Goal: Navigation & Orientation: Understand site structure

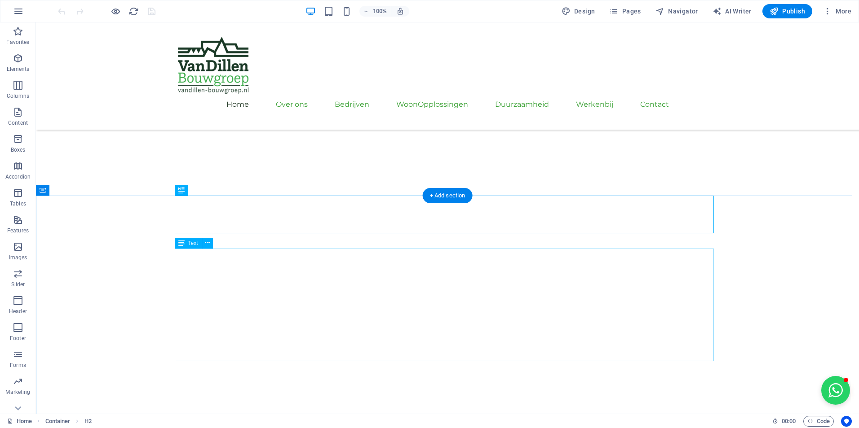
scroll to position [253, 0]
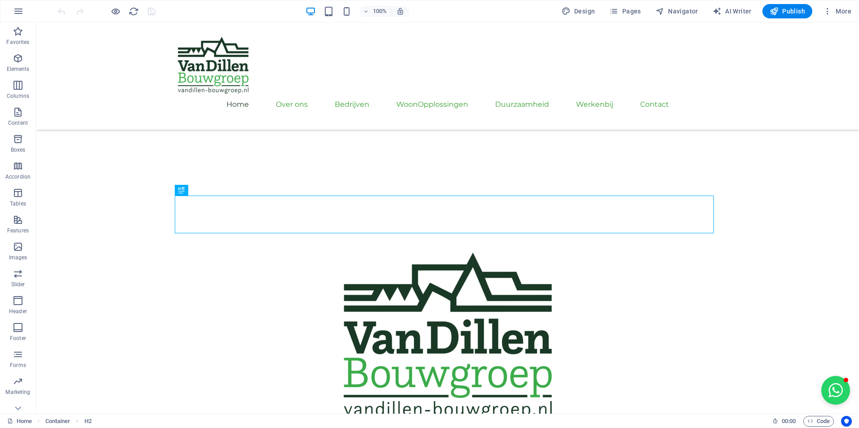
click at [309, 11] on icon "button" at bounding box center [310, 11] width 10 height 10
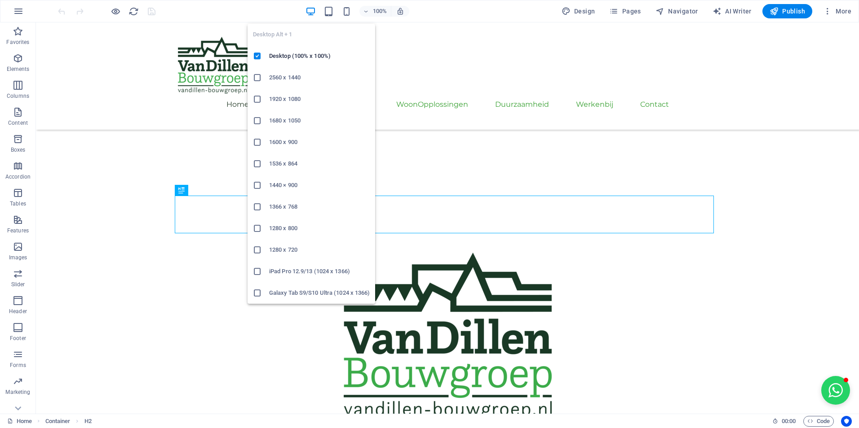
click at [309, 11] on icon "button" at bounding box center [310, 11] width 10 height 10
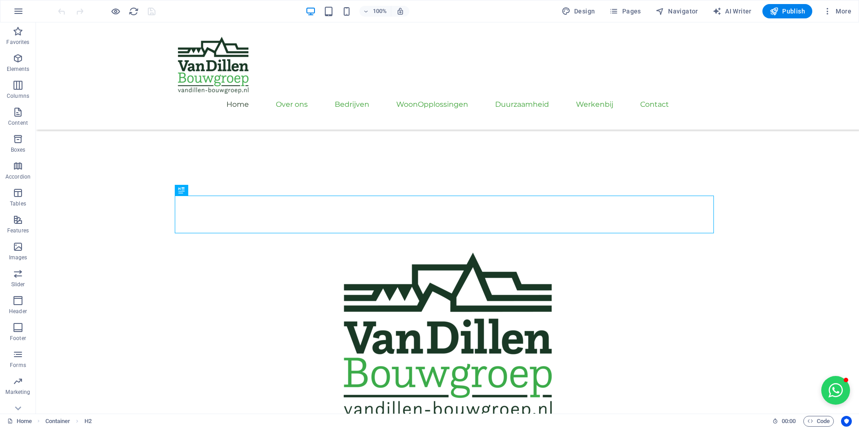
click at [122, 8] on div at bounding box center [106, 11] width 101 height 14
click at [116, 9] on icon "button" at bounding box center [115, 11] width 10 height 10
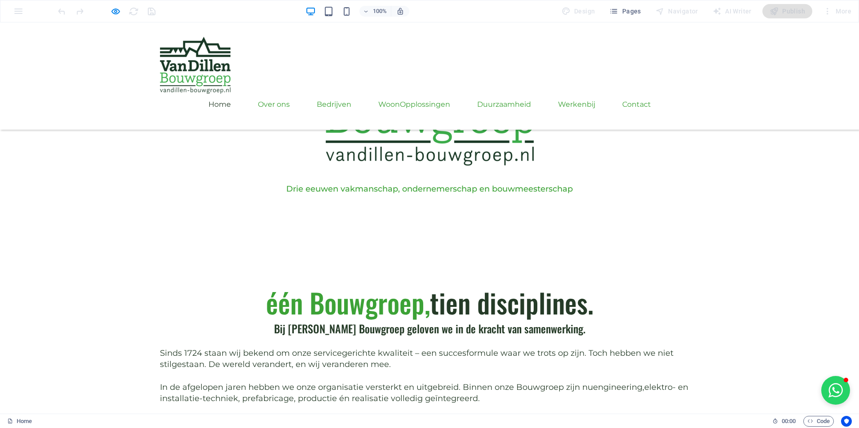
scroll to position [494, 0]
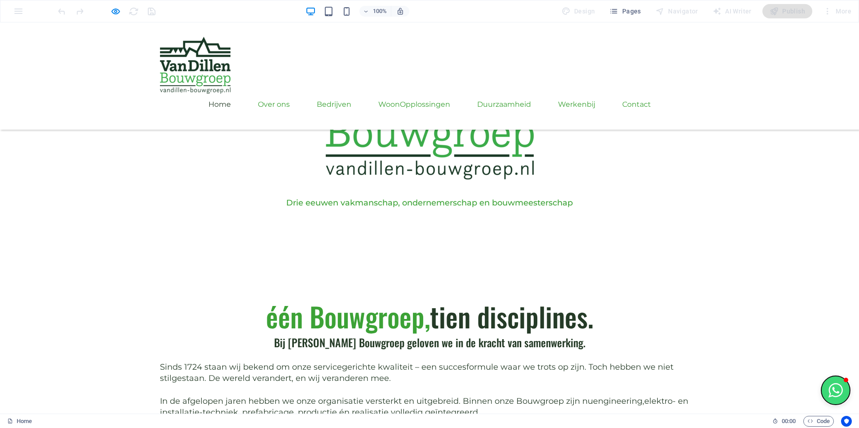
click at [831, 379] on button "Open chat window" at bounding box center [835, 390] width 29 height 29
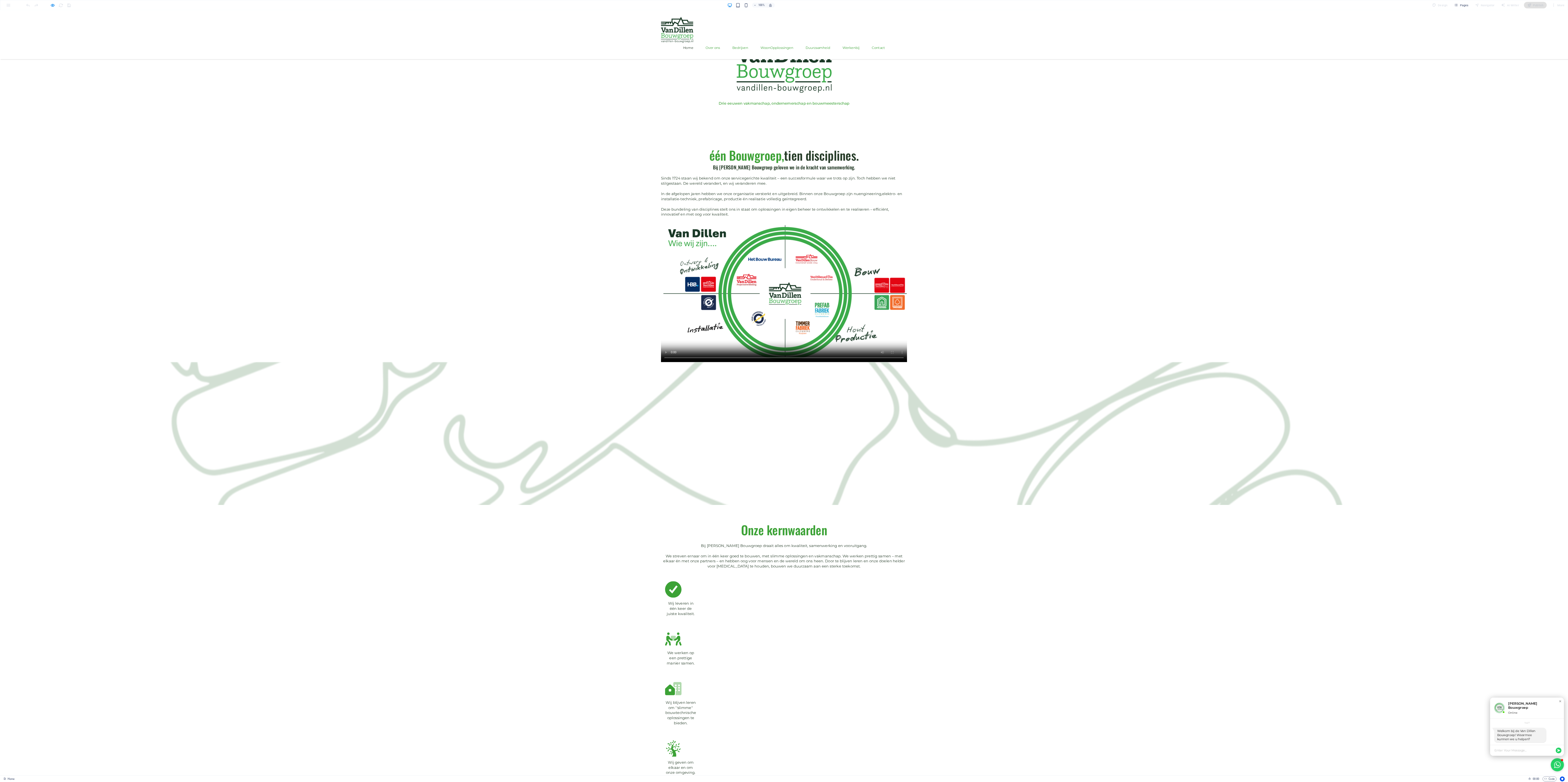
scroll to position [0, 0]
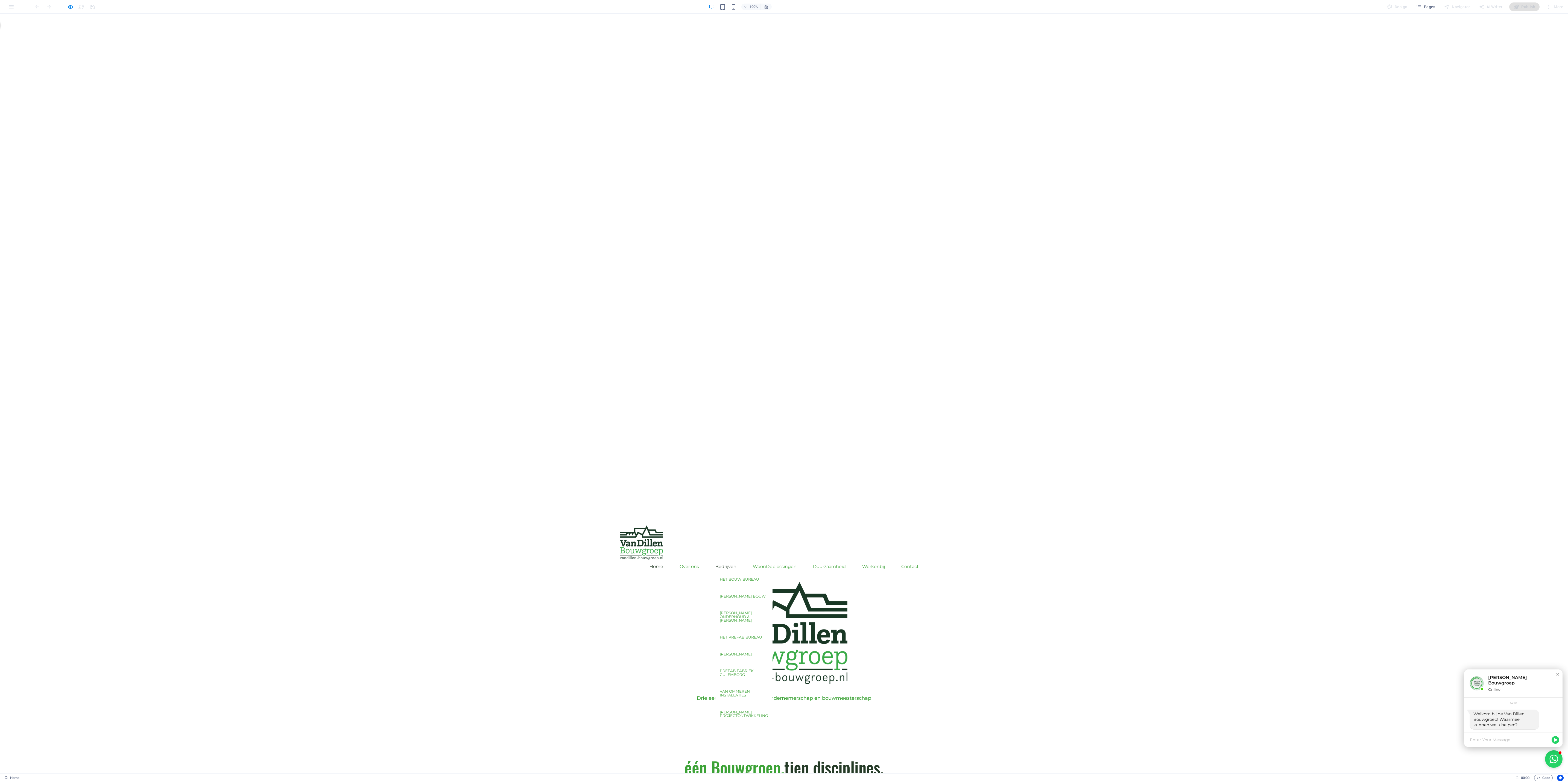
click at [522, 260] on link "Bedrijven" at bounding box center [726, 567] width 21 height 13
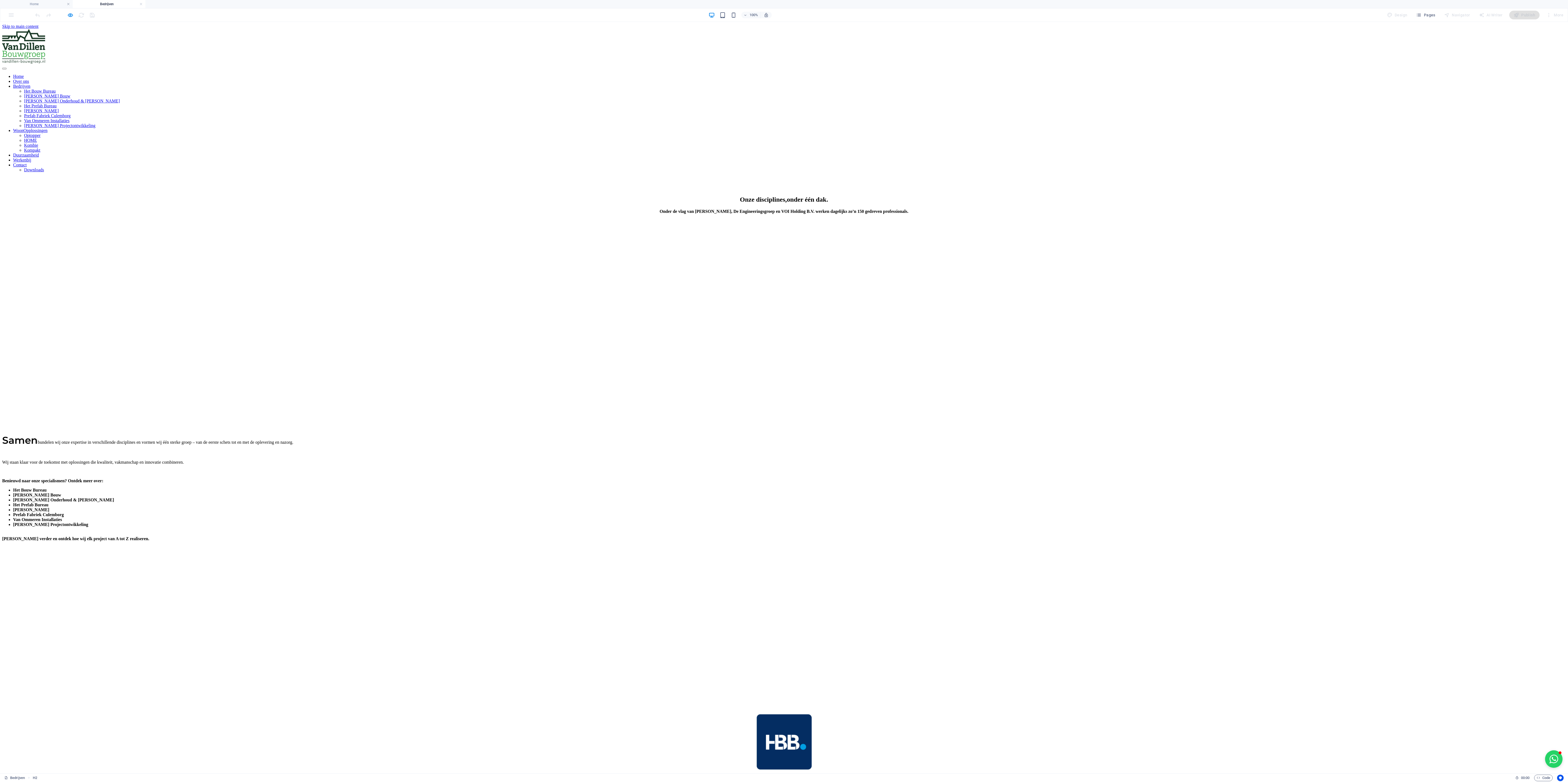
click at [522, 74] on nav "Home Over ons Bedrijven Het Bouw Bureau Van Dillen Bouw Van Dillen Onderhoud & …" at bounding box center [784, 124] width 1564 height 99
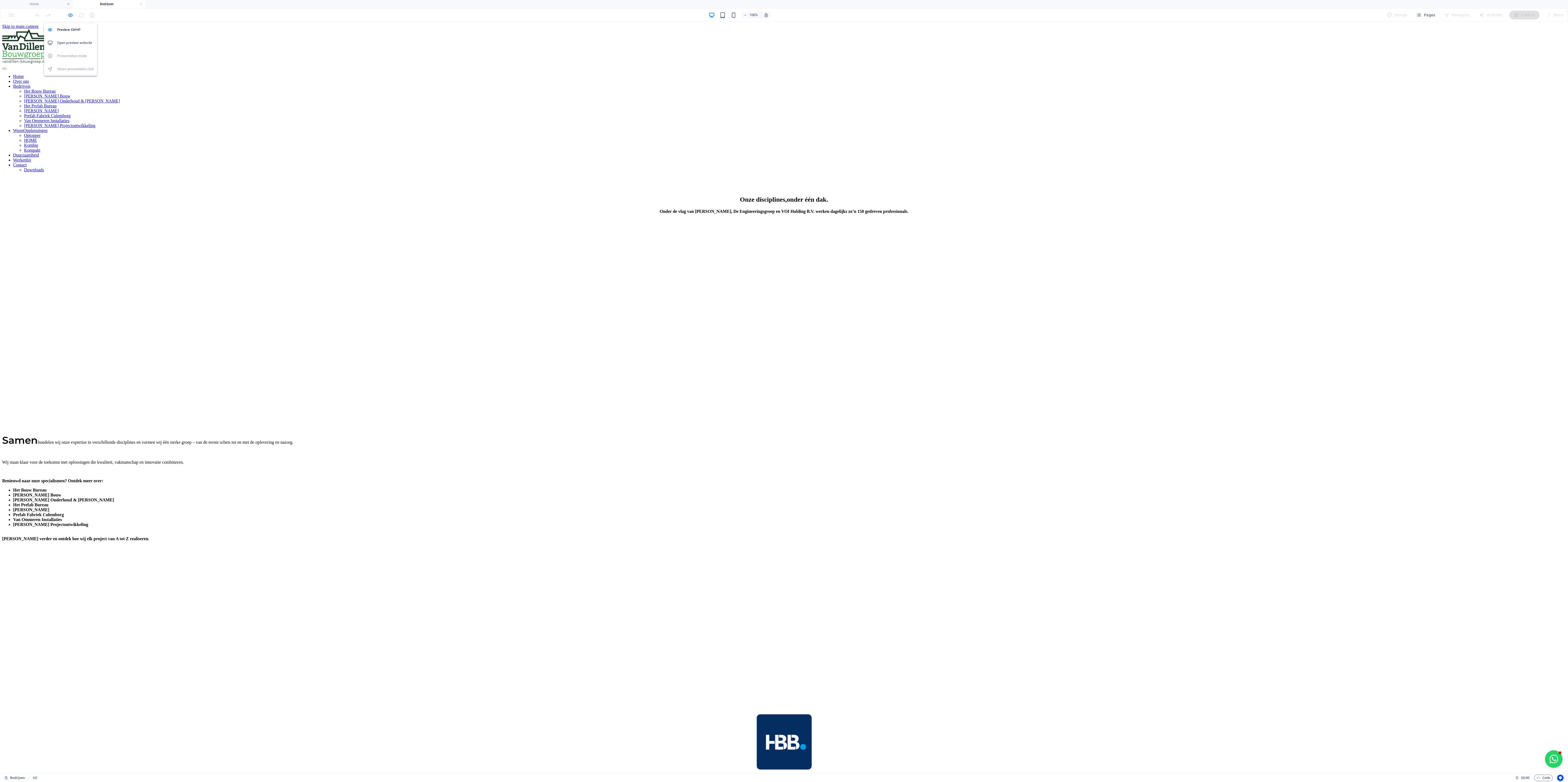
click at [72, 15] on icon "button" at bounding box center [70, 15] width 6 height 6
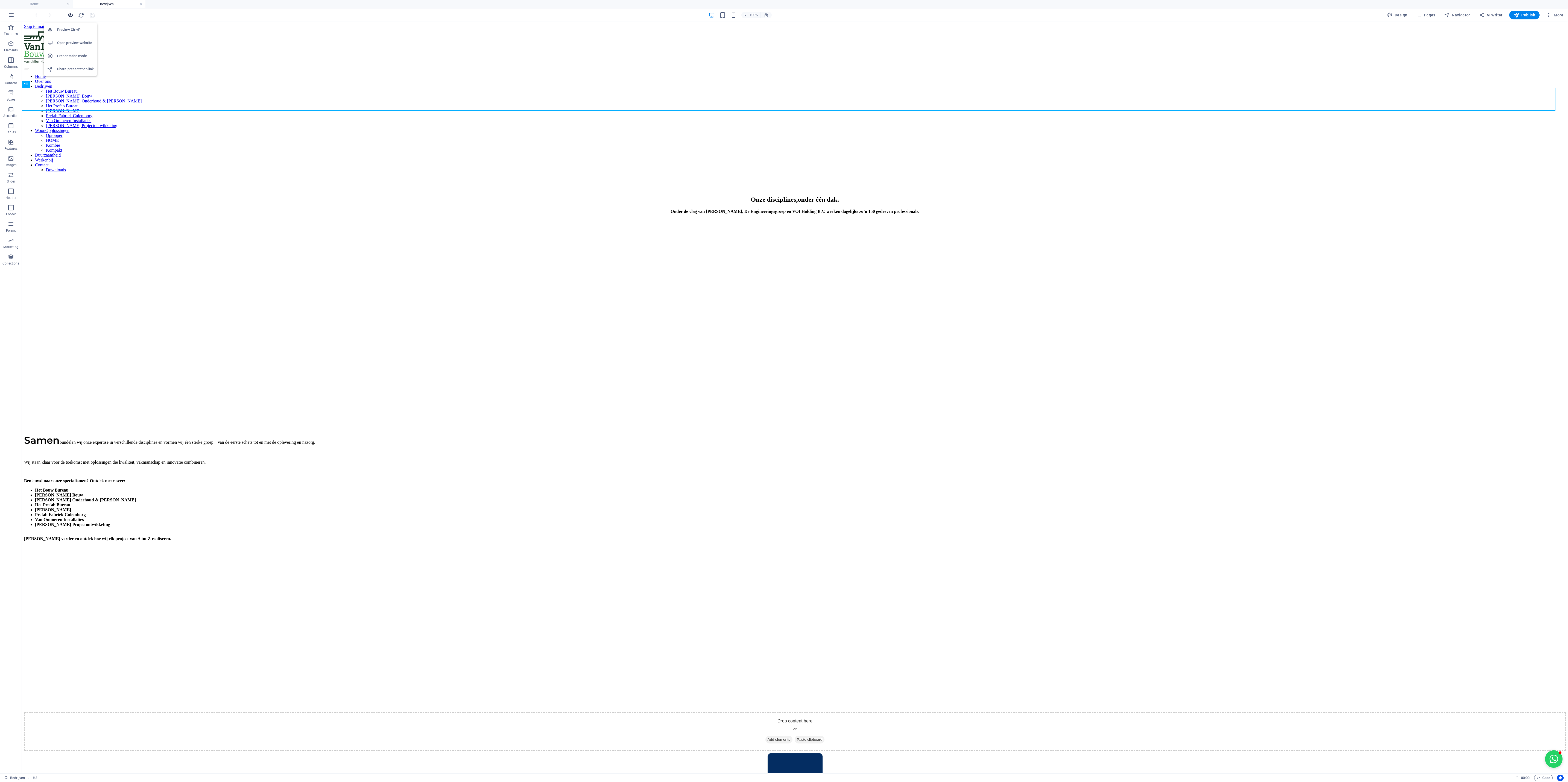
click at [71, 14] on icon "button" at bounding box center [70, 15] width 6 height 6
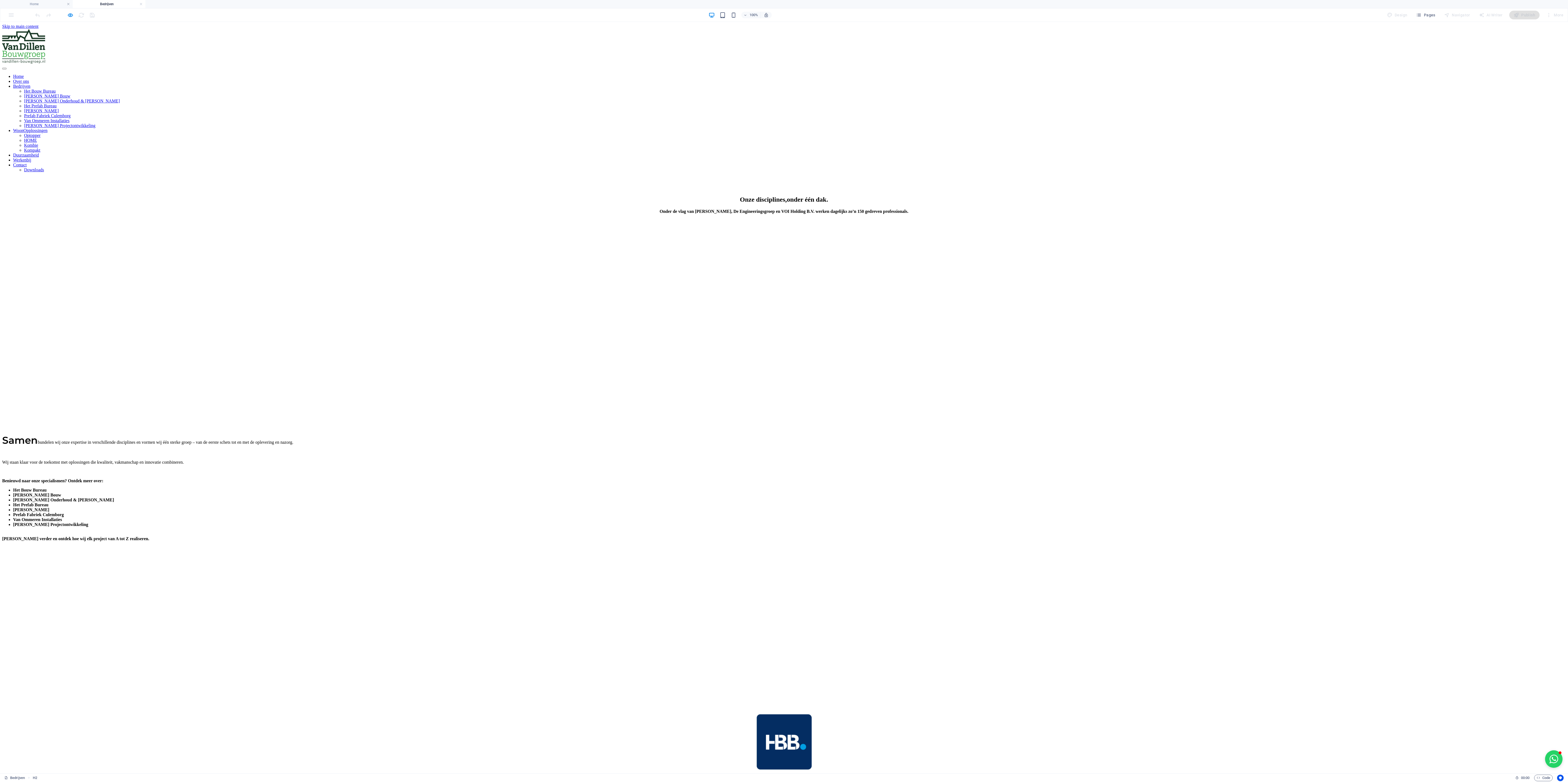
click at [31, 158] on link "Werkenbij" at bounding box center [23, 160] width 18 height 5
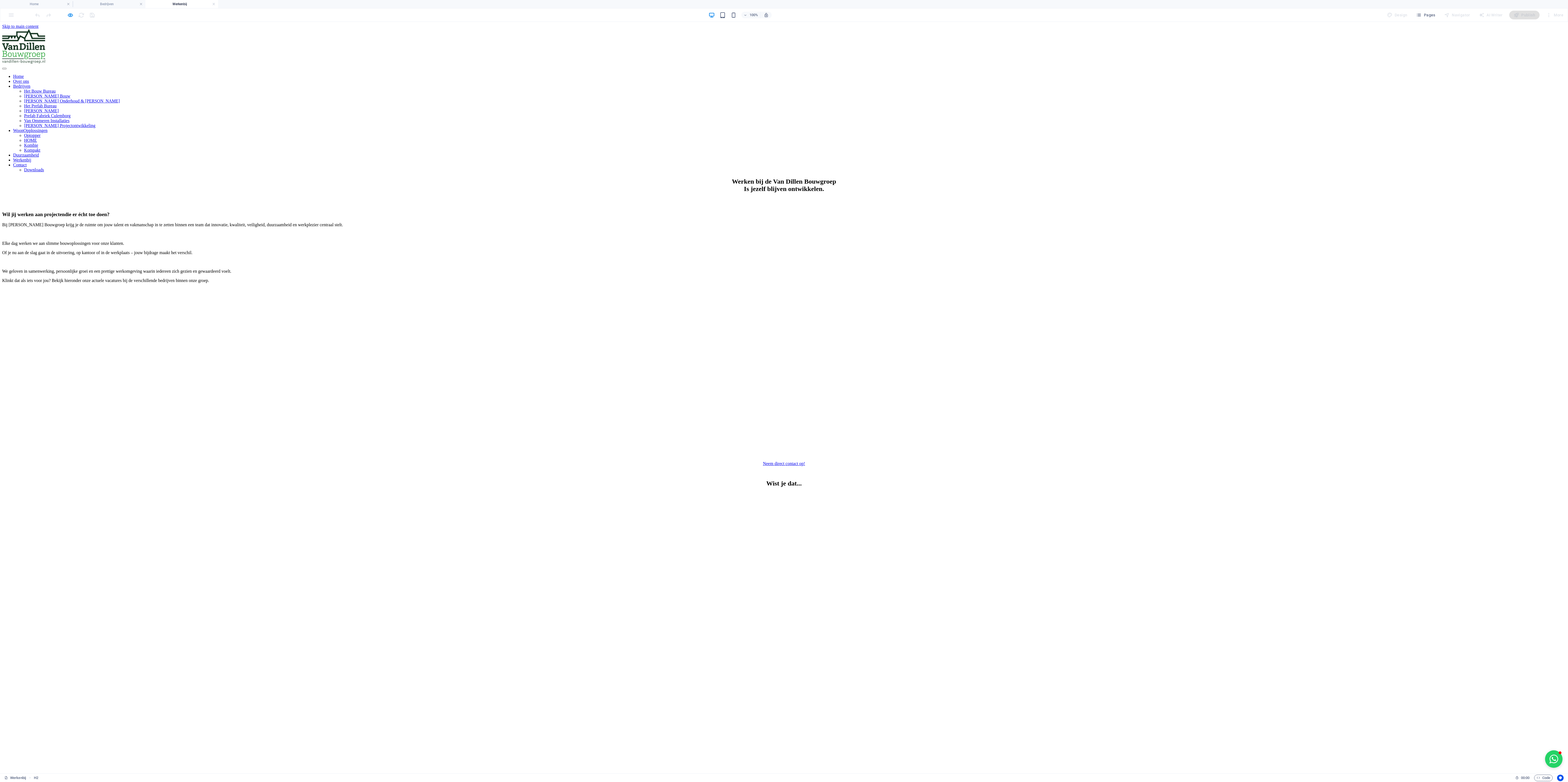
click at [522, 260] on div at bounding box center [784, 457] width 1564 height 8
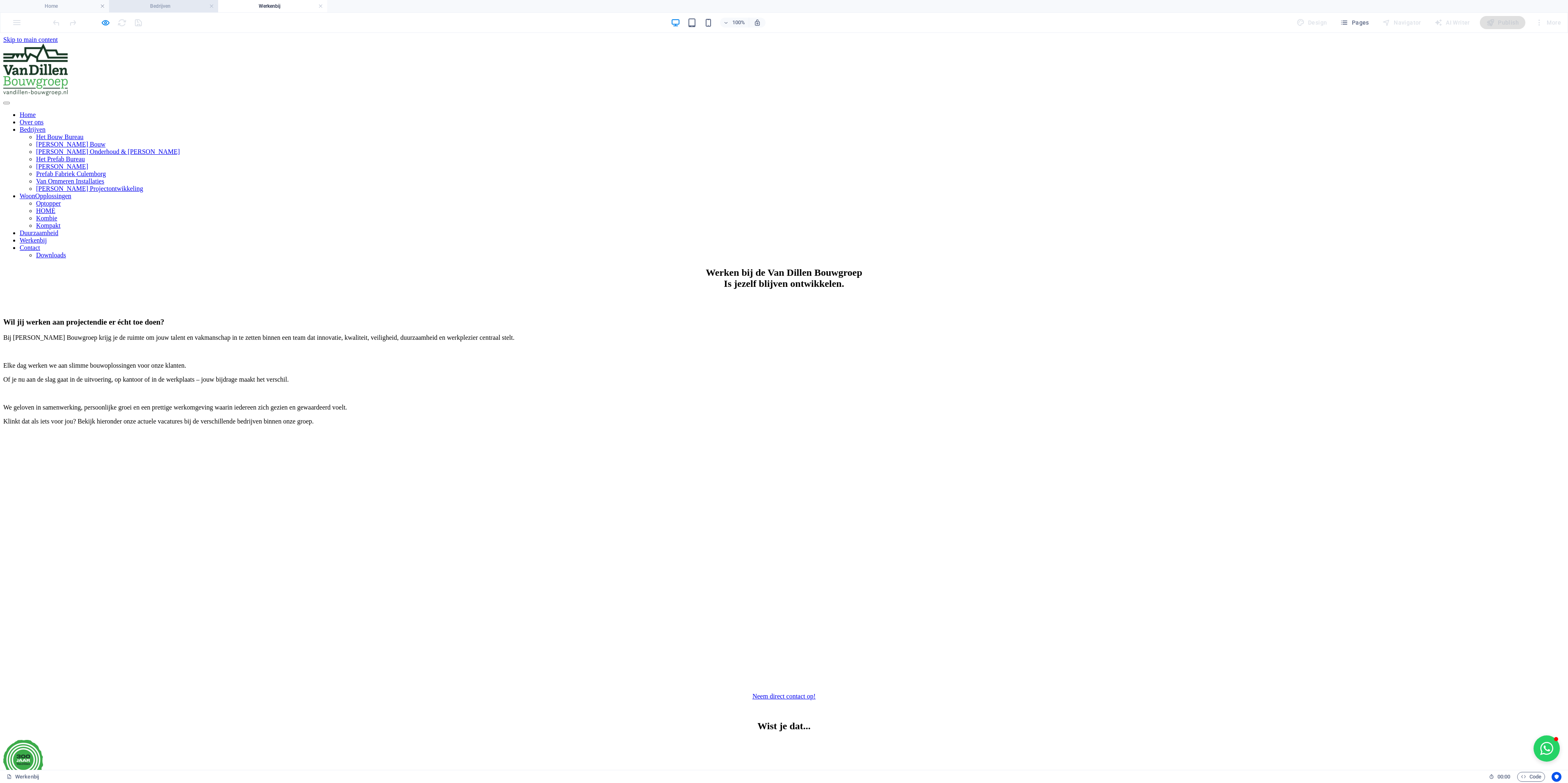
click at [169, 3] on h4 "Bedrijven" at bounding box center [163, 6] width 109 height 9
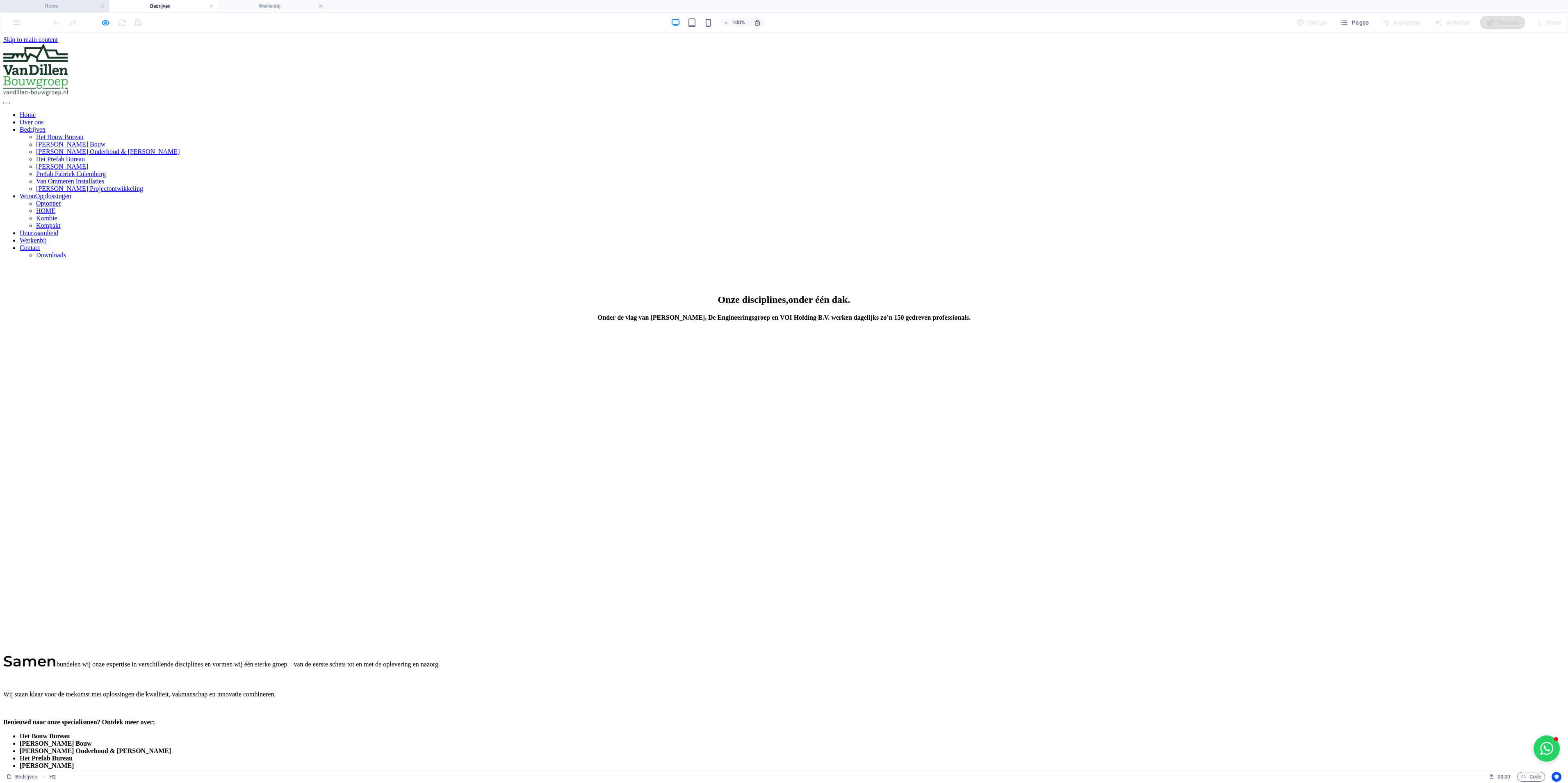
click at [80, 6] on h4 "Home" at bounding box center [54, 6] width 109 height 9
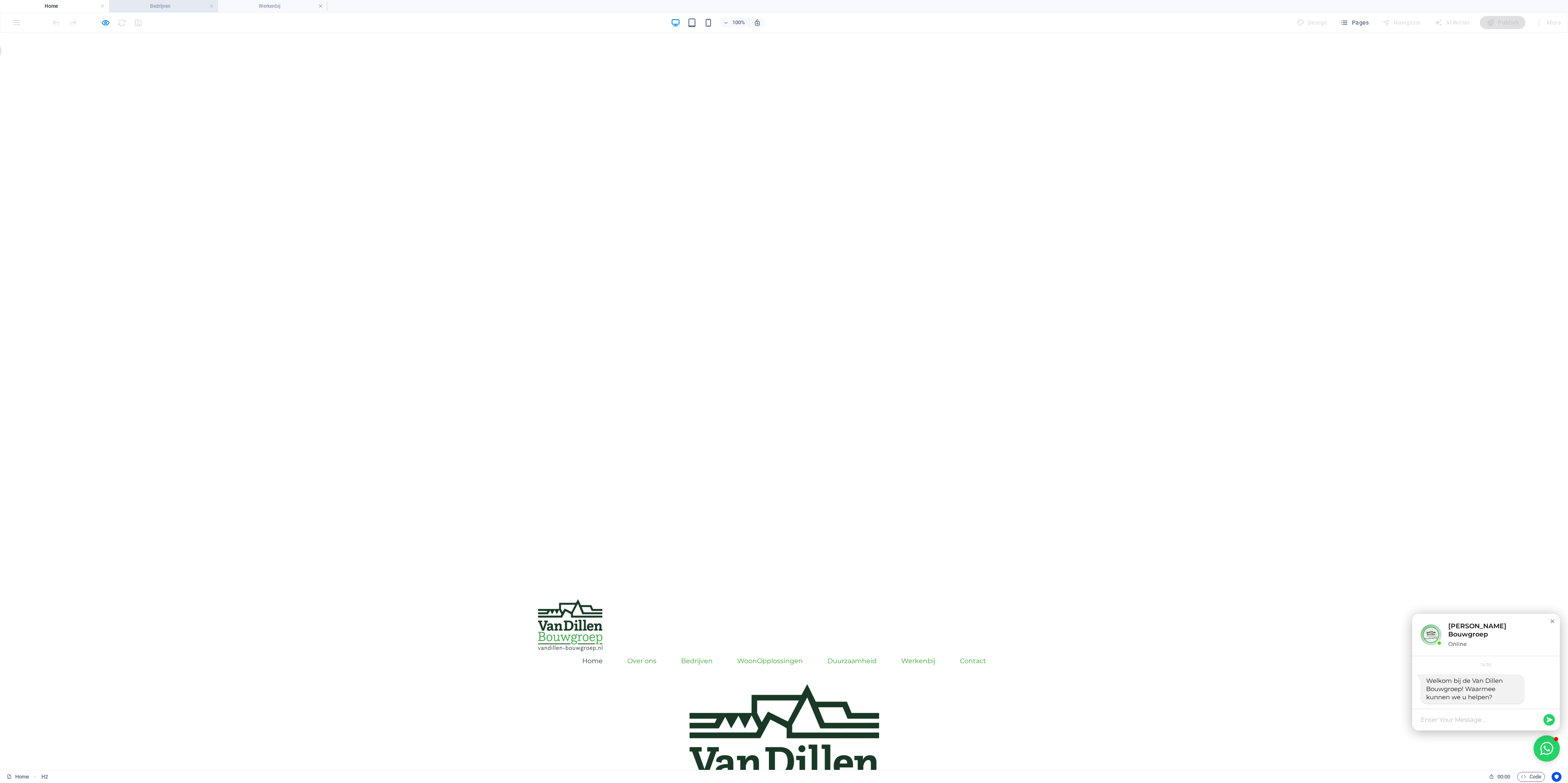
click at [163, 6] on h4 "Bedrijven" at bounding box center [163, 6] width 109 height 9
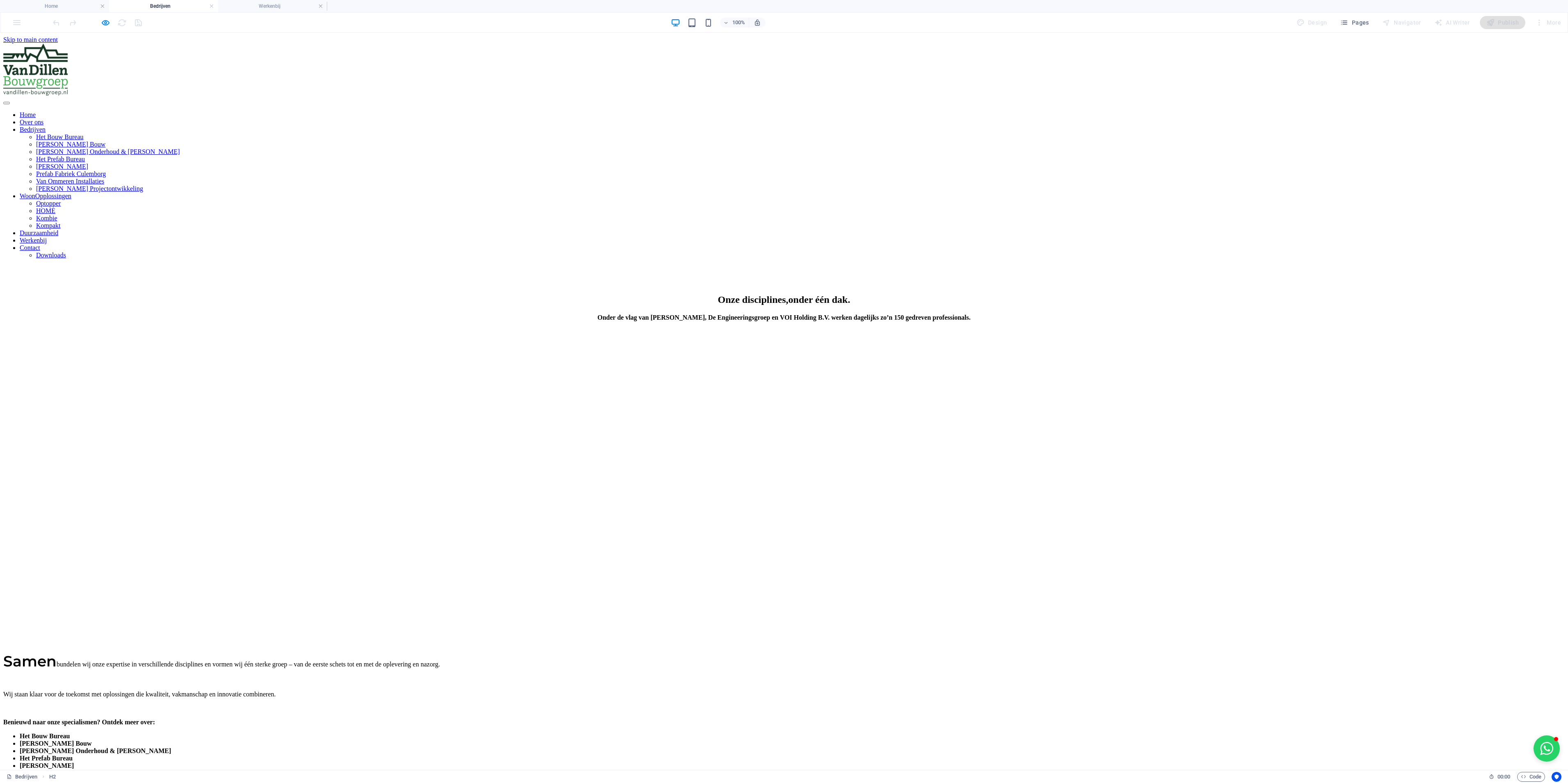
click at [784, 266] on div at bounding box center [784, 276] width 1562 height 20
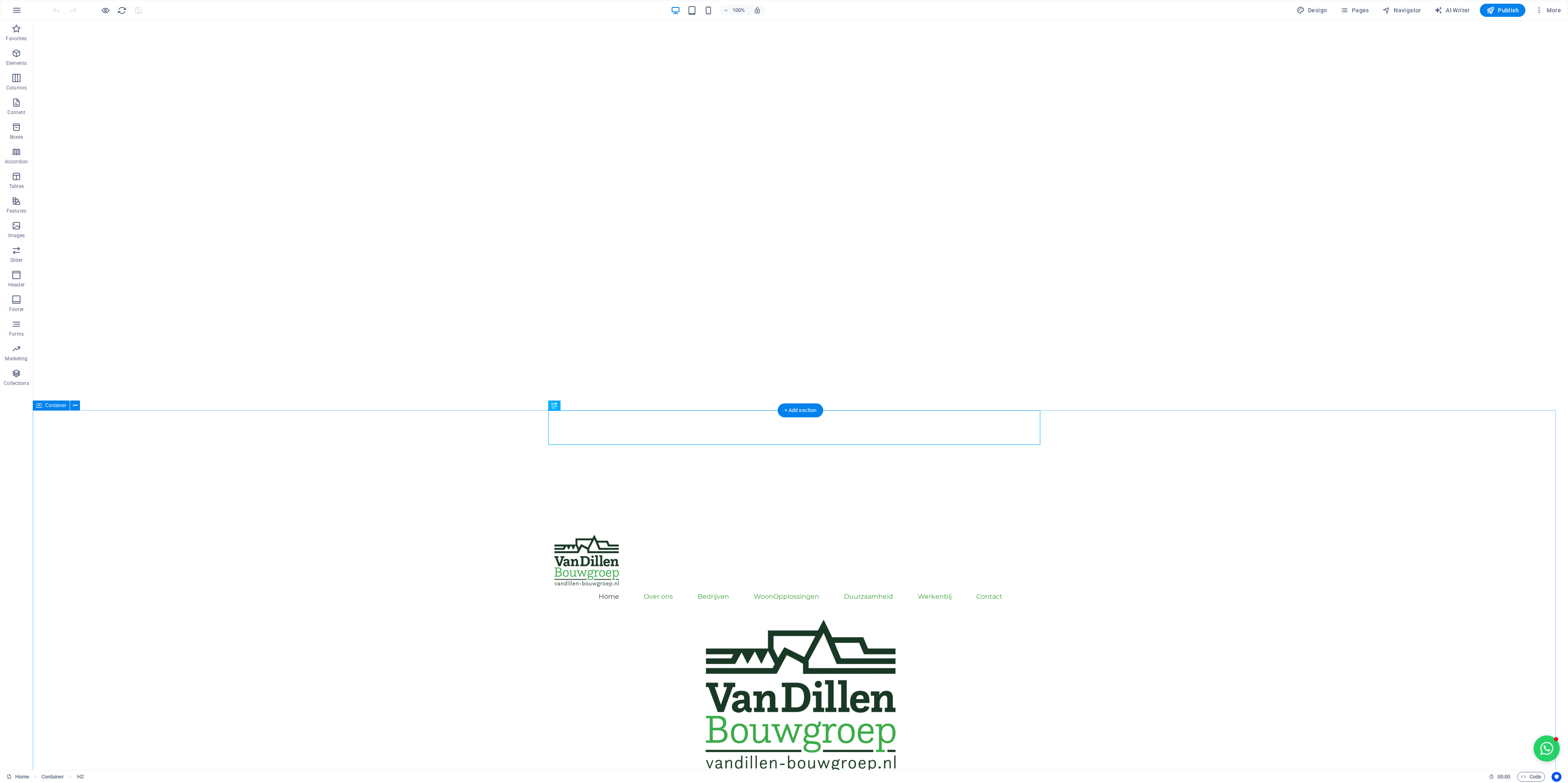
scroll to position [82, 0]
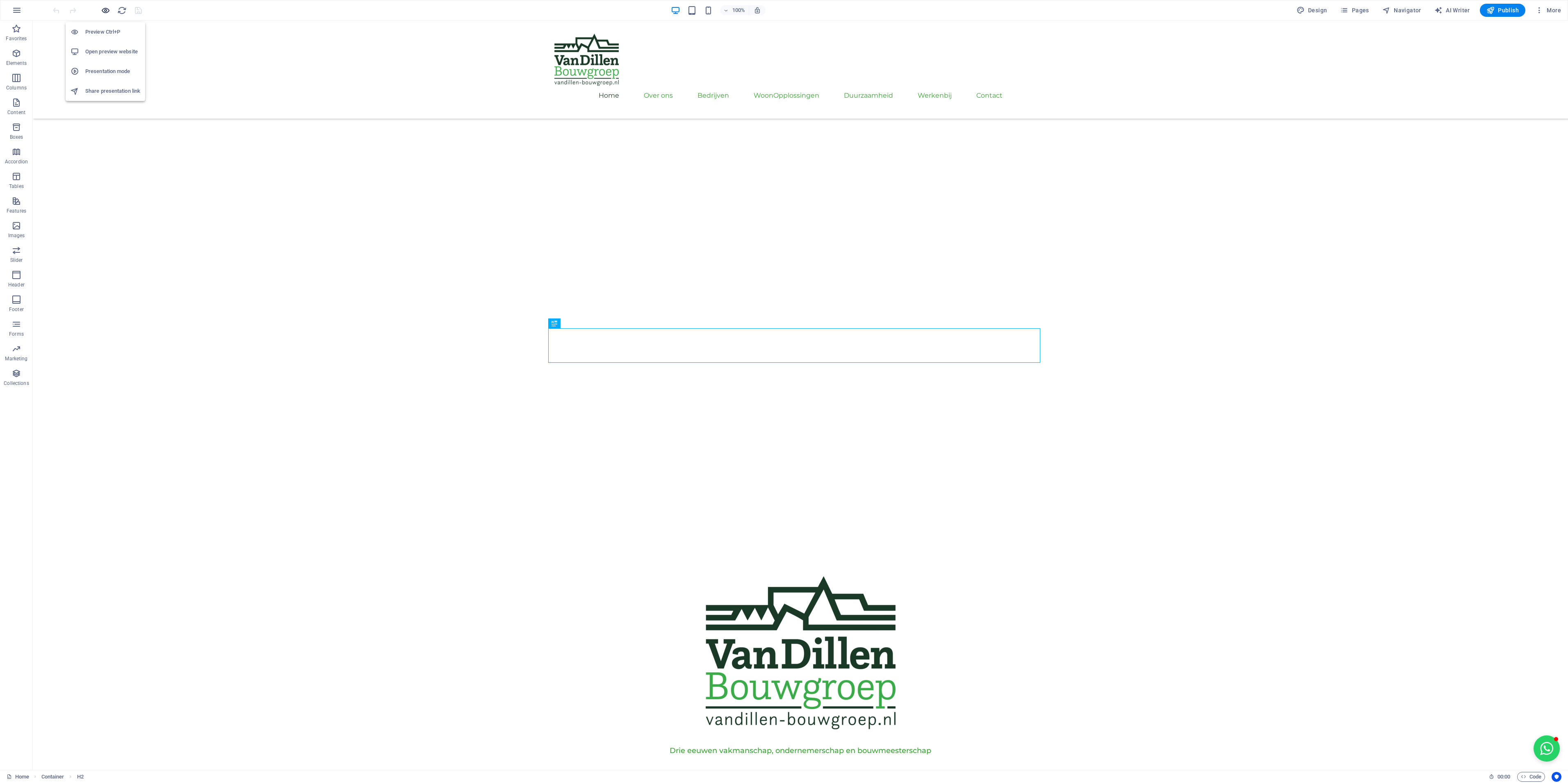
drag, startPoint x: 106, startPoint y: 7, endPoint x: 346, endPoint y: 214, distance: 316.9
click at [106, 7] on icon "button" at bounding box center [105, 10] width 9 height 9
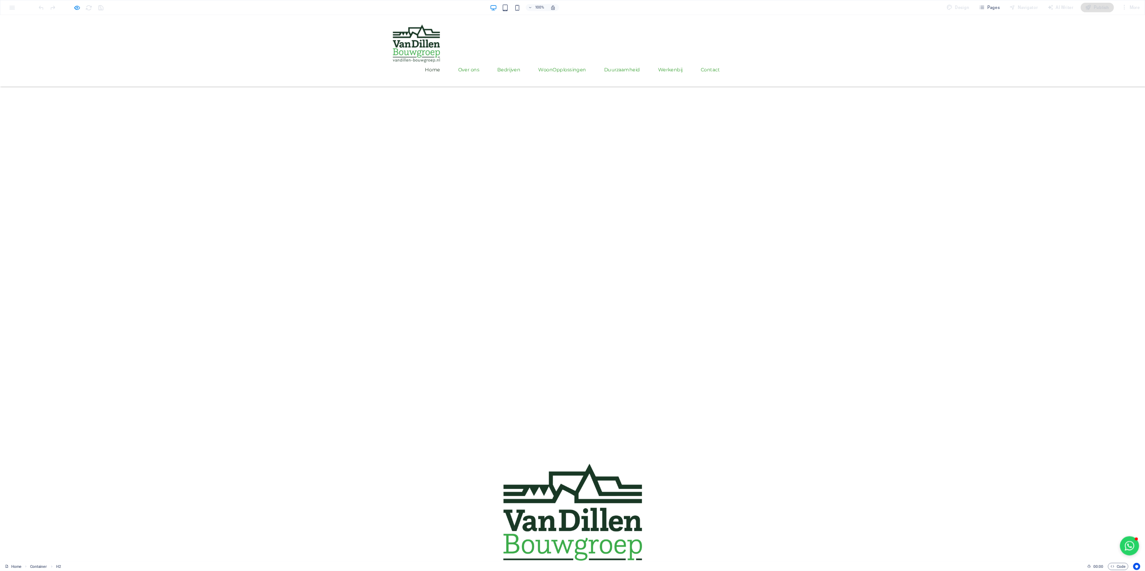
scroll to position [0, 0]
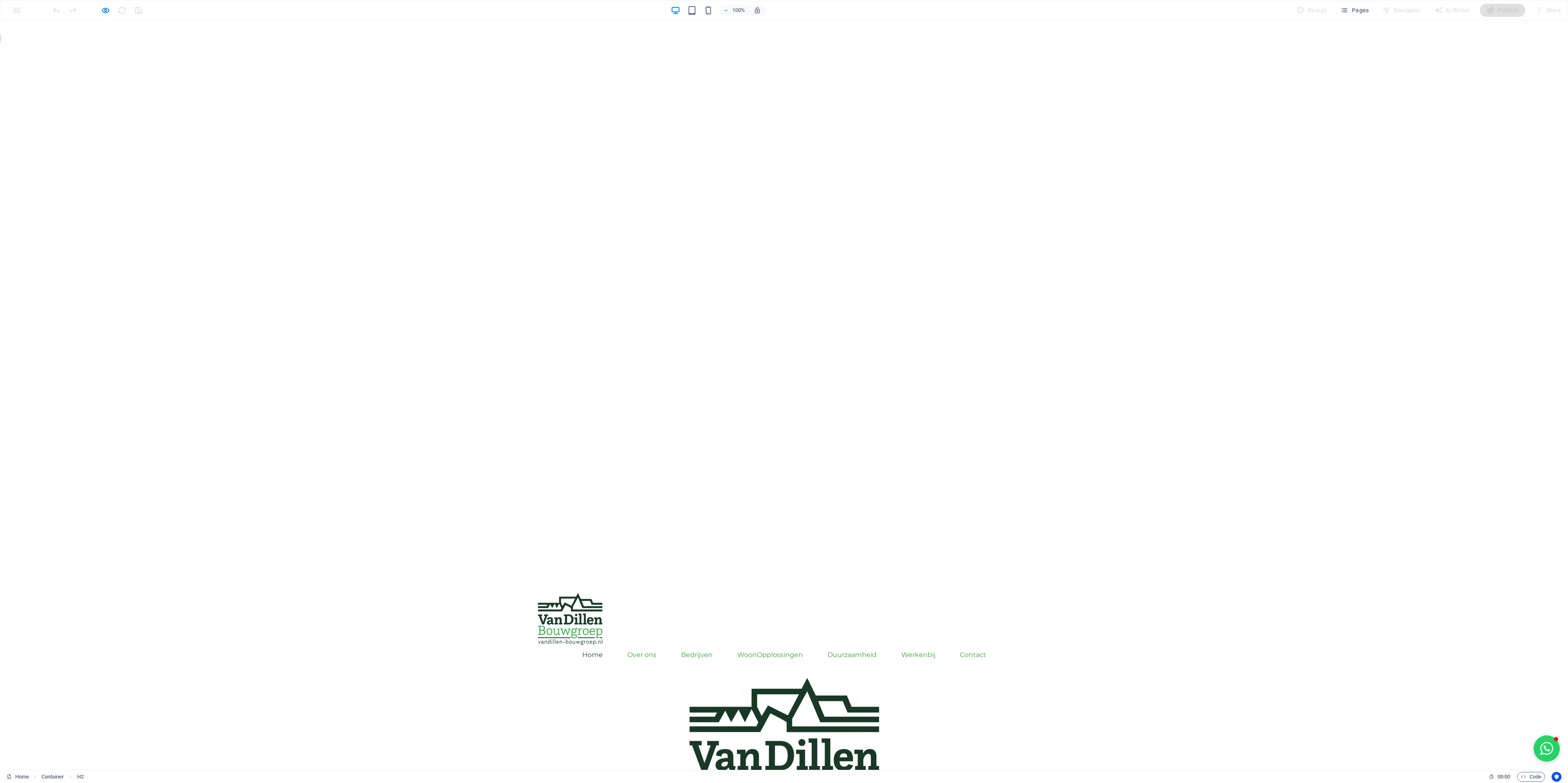
click at [1116, 580] on div "Home Over ons Bedrijven Het Bouw Bureau Van Dillen Bouw Van Dillen Onderhoud & …" at bounding box center [784, 629] width 1568 height 98
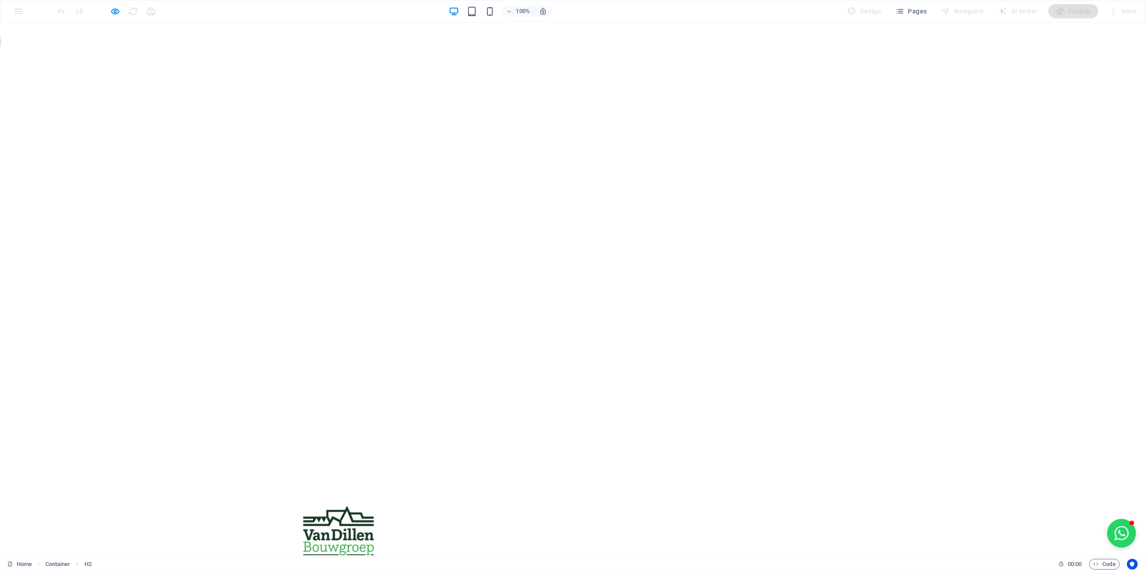
copy span "disciplines"
click at [432, 563] on link "Over ons" at bounding box center [417, 574] width 32 height 22
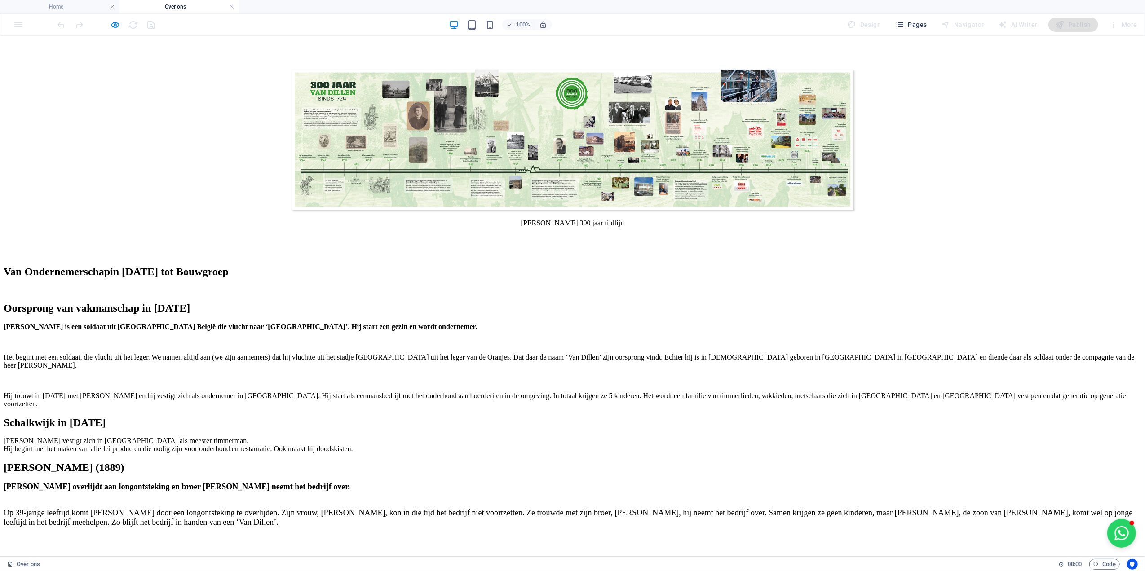
scroll to position [1486, 0]
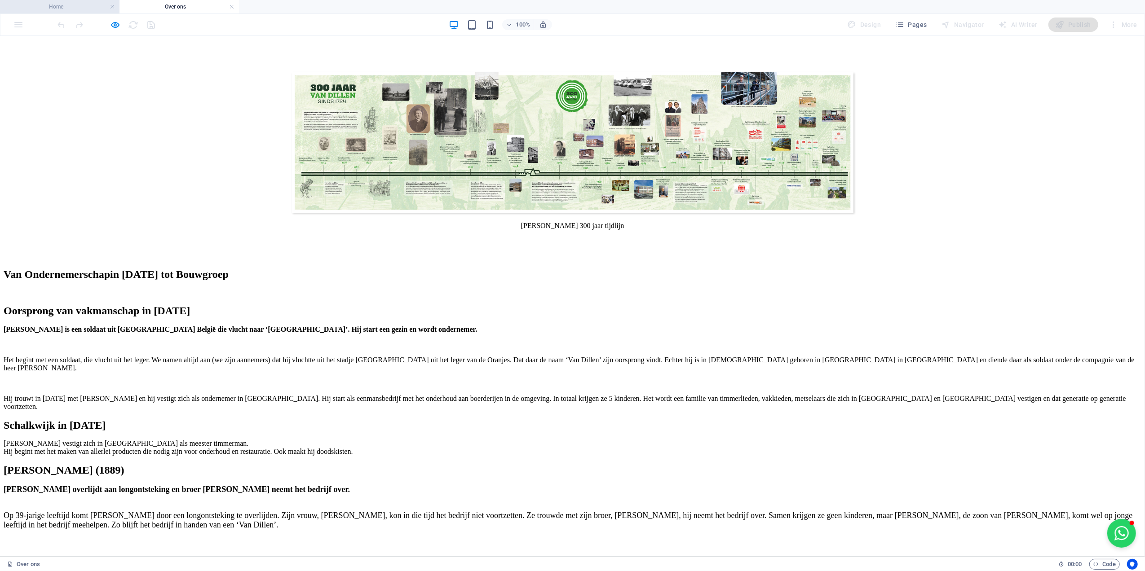
click at [76, 9] on h4 "Home" at bounding box center [59, 7] width 119 height 10
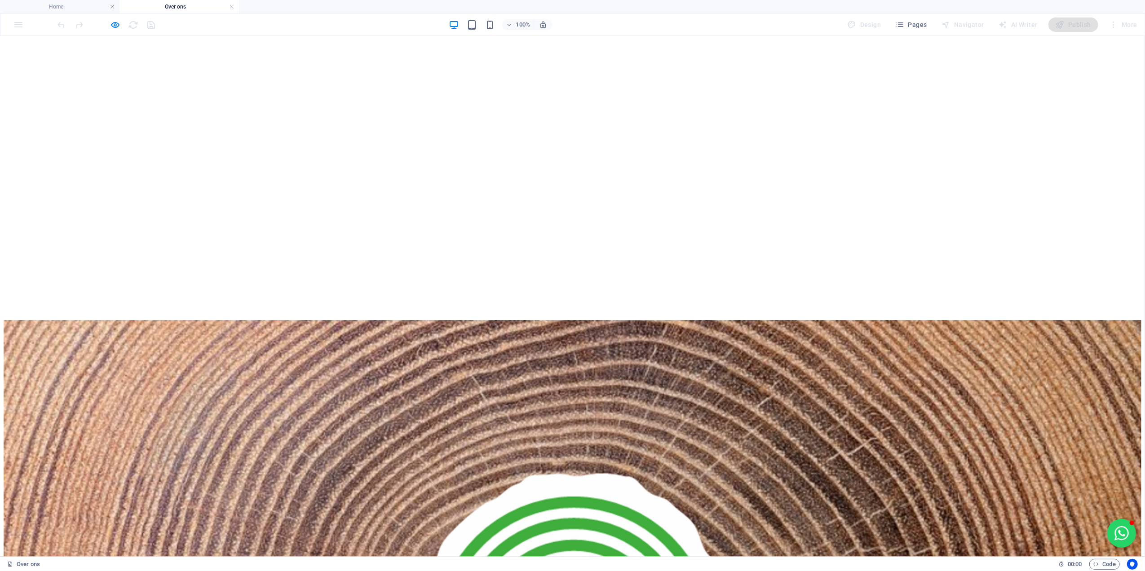
scroll to position [0, 0]
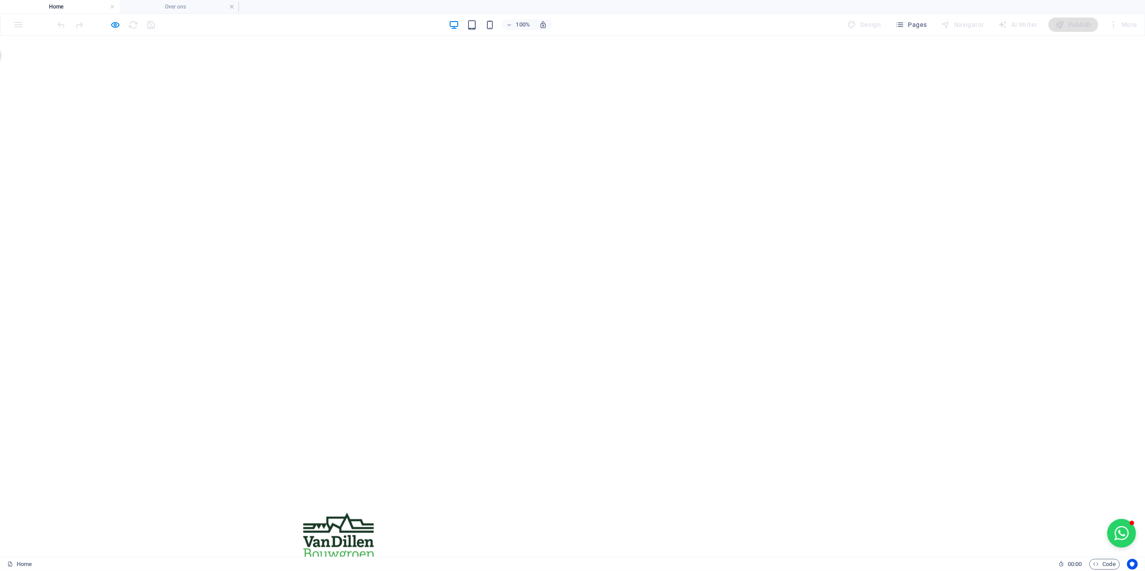
click at [586, 569] on link "WoonOpplossingen" at bounding box center [557, 580] width 72 height 22
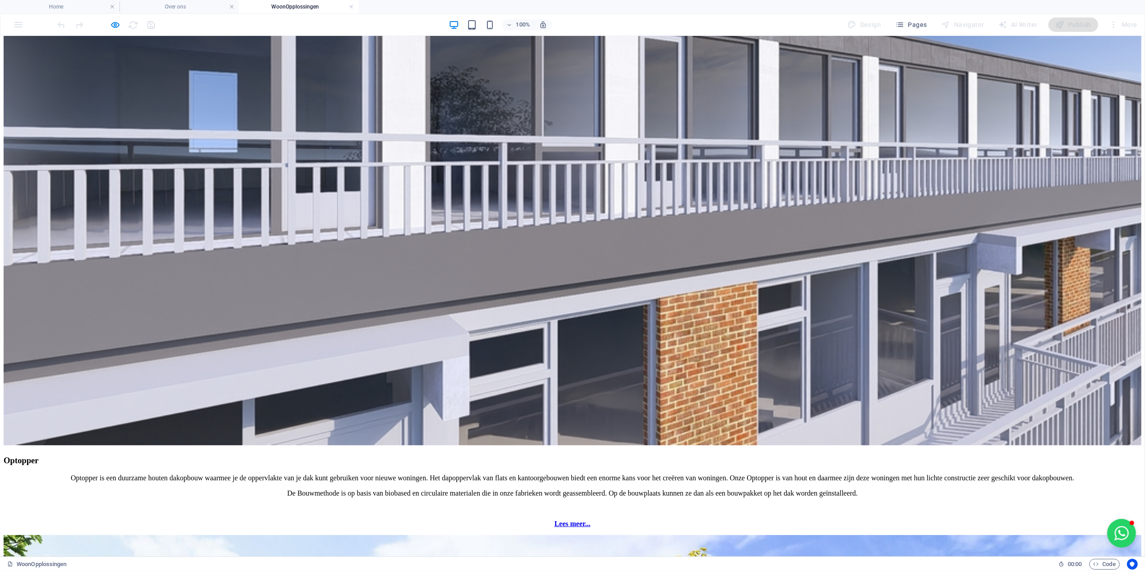
scroll to position [1018, 0]
